Goal: Task Accomplishment & Management: Manage account settings

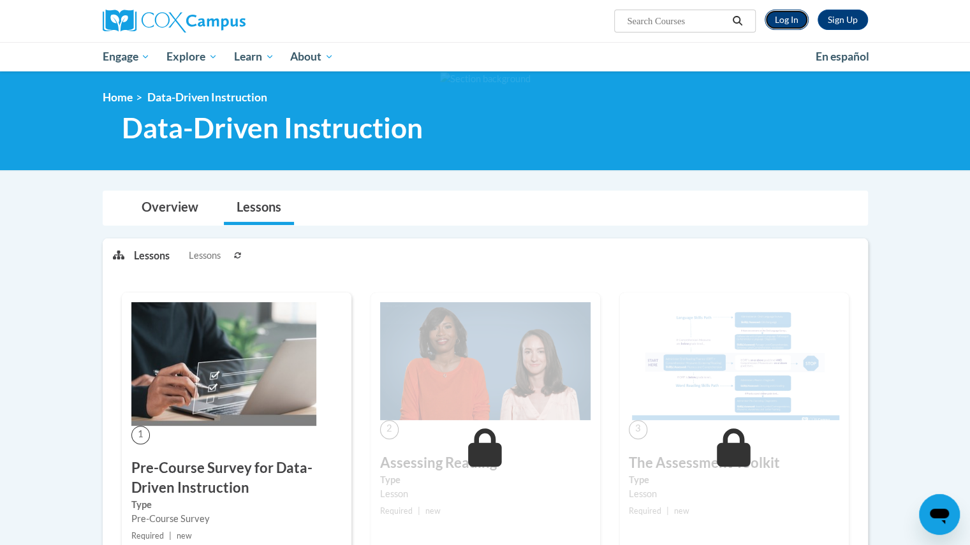
click at [791, 17] on link "Log In" at bounding box center [786, 20] width 44 height 20
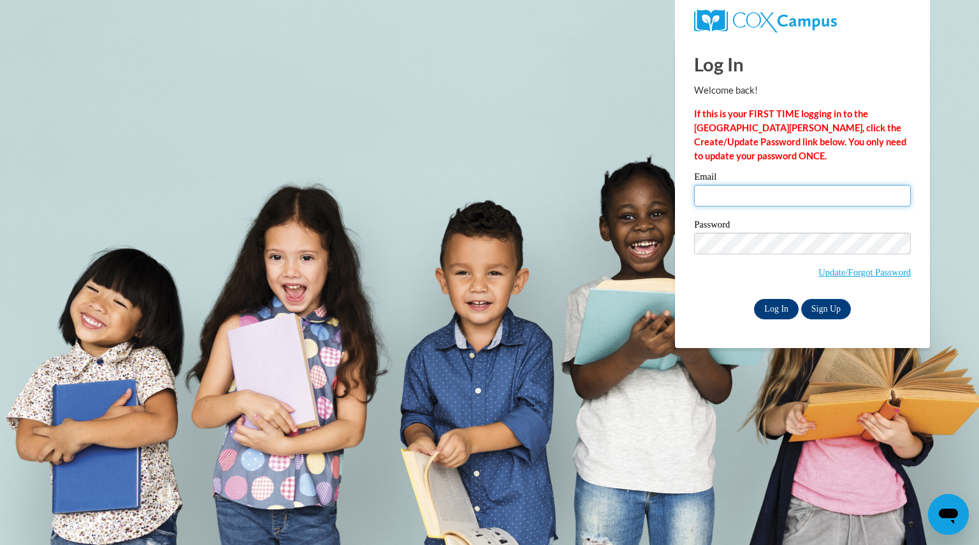
type input "zoldcatherine@aasd.k12.wi.us"
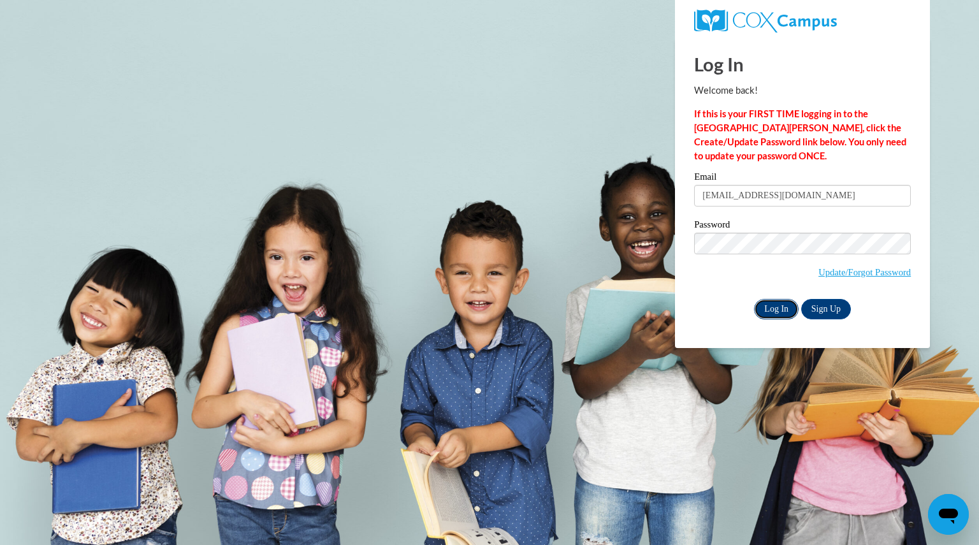
click at [774, 305] on input "Log In" at bounding box center [776, 309] width 45 height 20
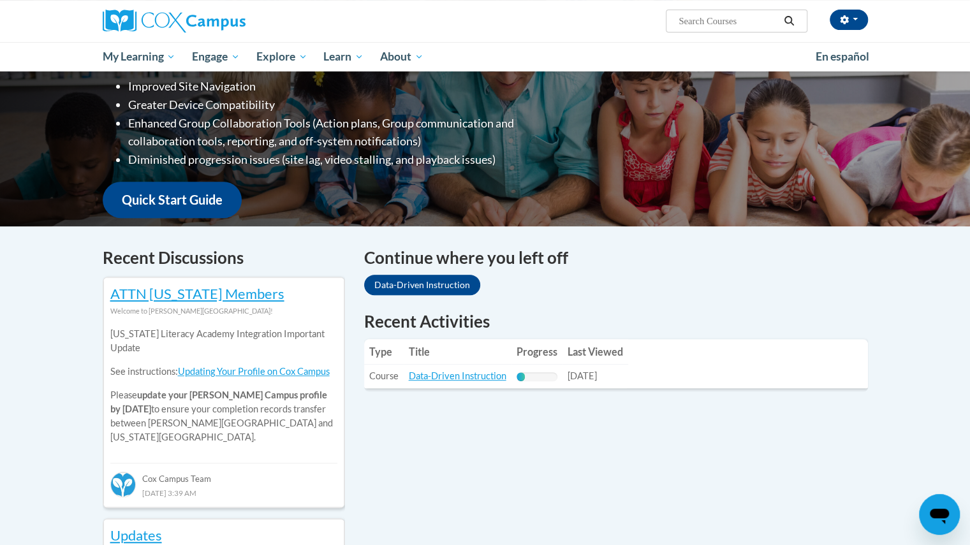
scroll to position [220, 0]
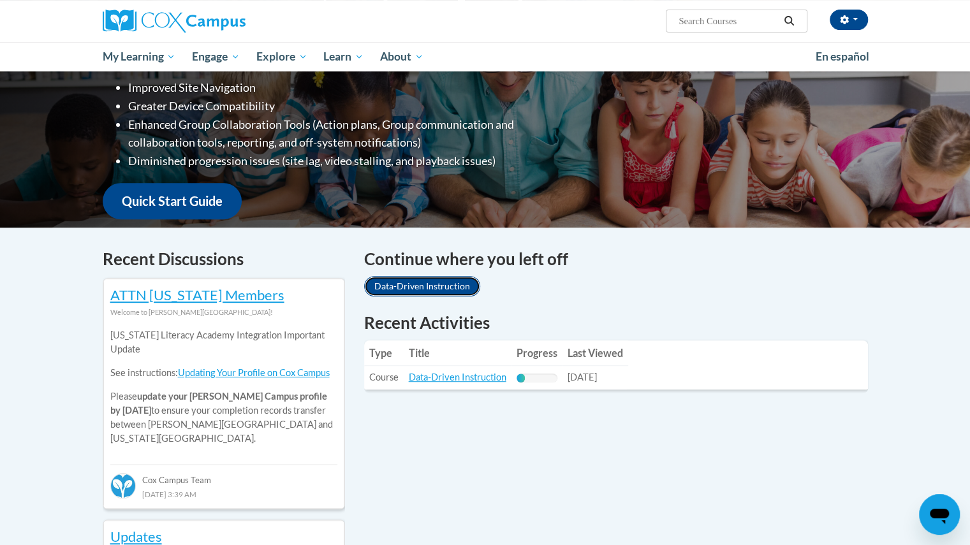
click at [459, 285] on link "Data-Driven Instruction" at bounding box center [422, 286] width 116 height 20
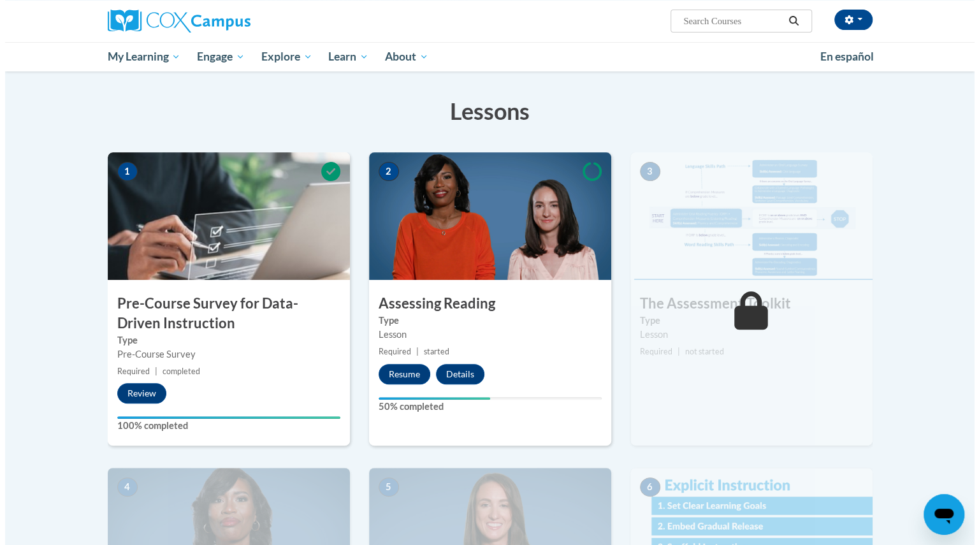
scroll to position [184, 0]
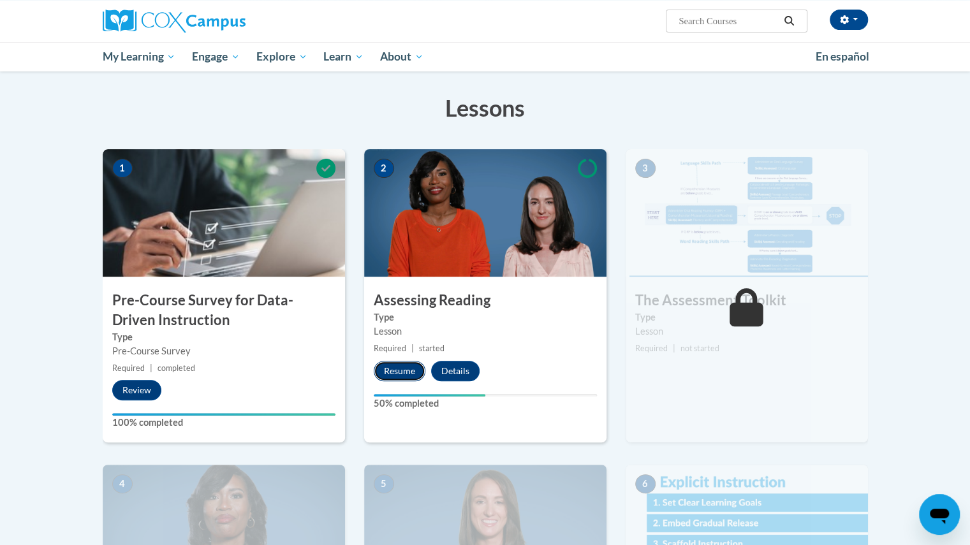
click at [398, 364] on button "Resume" at bounding box center [400, 371] width 52 height 20
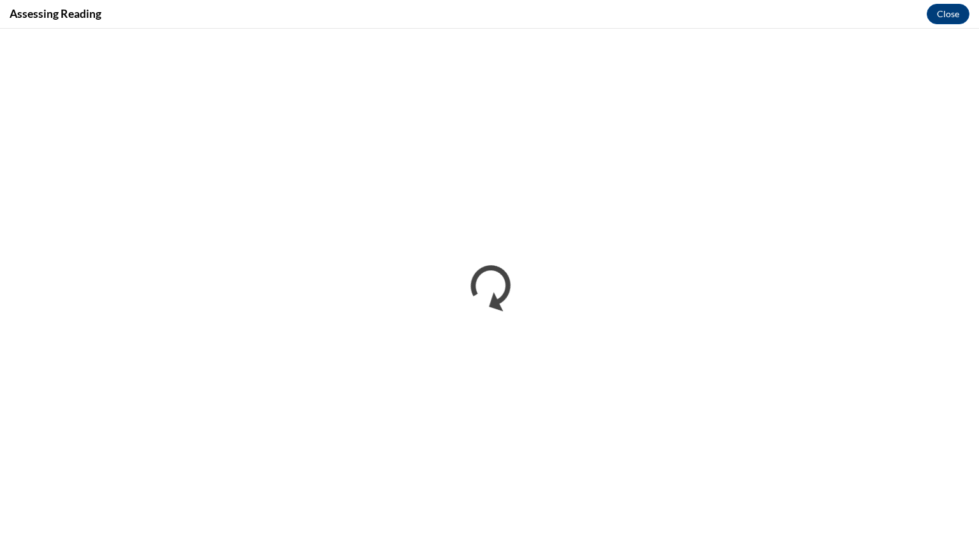
scroll to position [0, 0]
